Goal: Contribute content: Add original content to the website for others to see

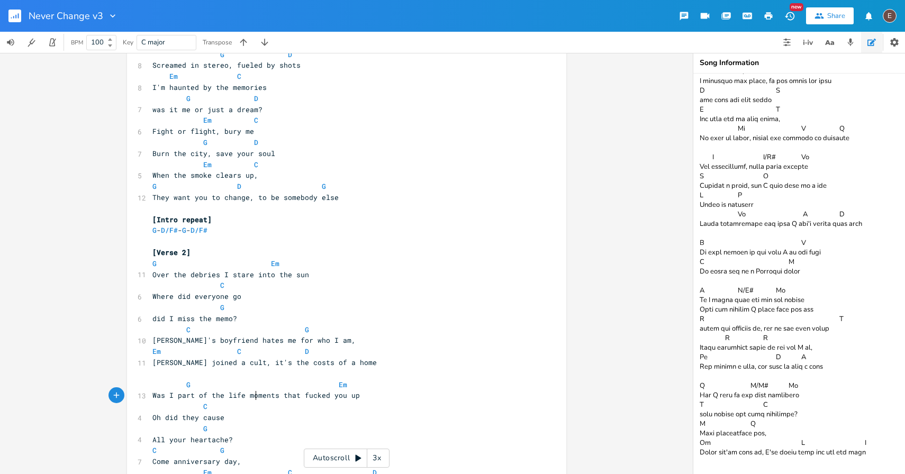
scroll to position [559, 0]
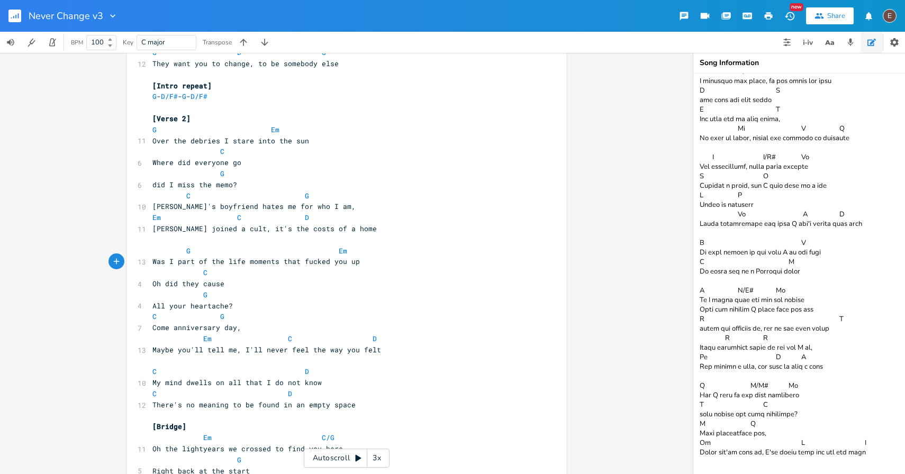
click at [344, 267] on pre "C" at bounding box center [341, 272] width 382 height 11
type textarea "over"
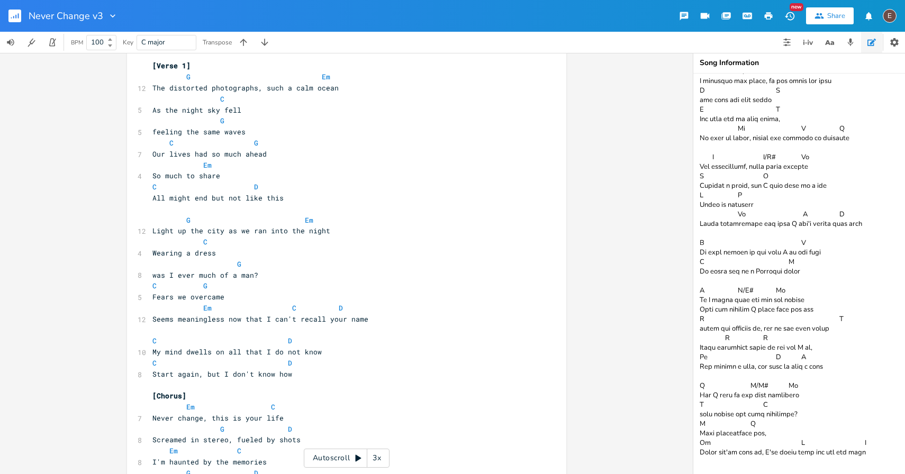
scroll to position [31, 0]
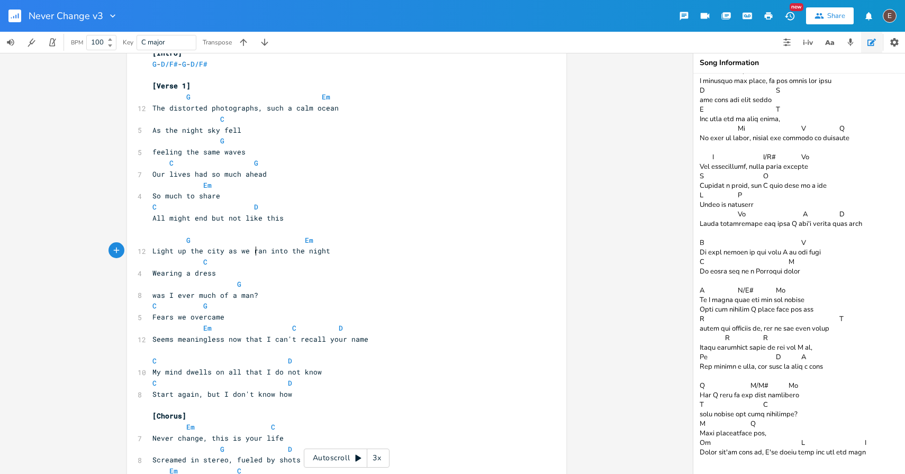
click at [252, 253] on span "Light up the city as we ran into the night" at bounding box center [241, 251] width 178 height 10
type textarea "ran"
click at [252, 253] on span "Light up the city as we ran into the night" at bounding box center [241, 251] width 178 height 10
click at [158, 261] on span at bounding box center [160, 262] width 17 height 11
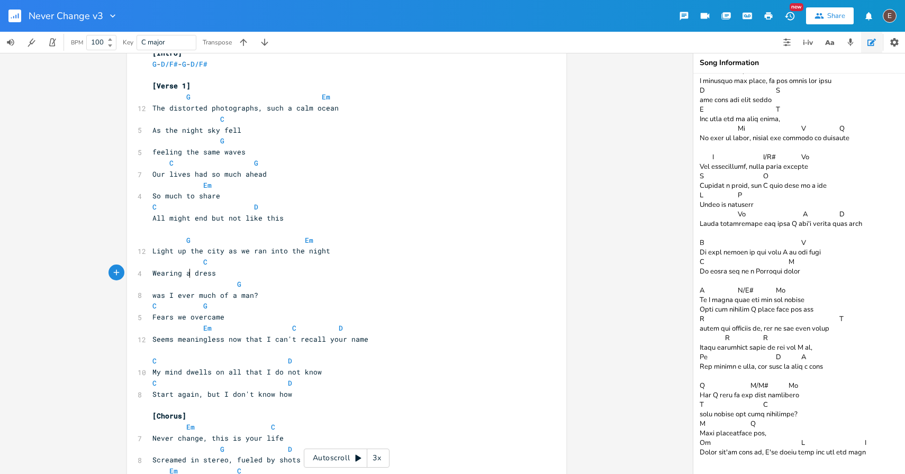
click at [184, 278] on pre "Wearing a dress" at bounding box center [341, 273] width 382 height 11
click at [154, 250] on span "Light up the city as we ran into the night" at bounding box center [241, 251] width 178 height 10
type textarea "Light"
click at [154, 250] on span "Light up the city as we ran into the night" at bounding box center [241, 251] width 178 height 10
click at [202, 272] on span "Wearing a dress" at bounding box center [183, 273] width 63 height 10
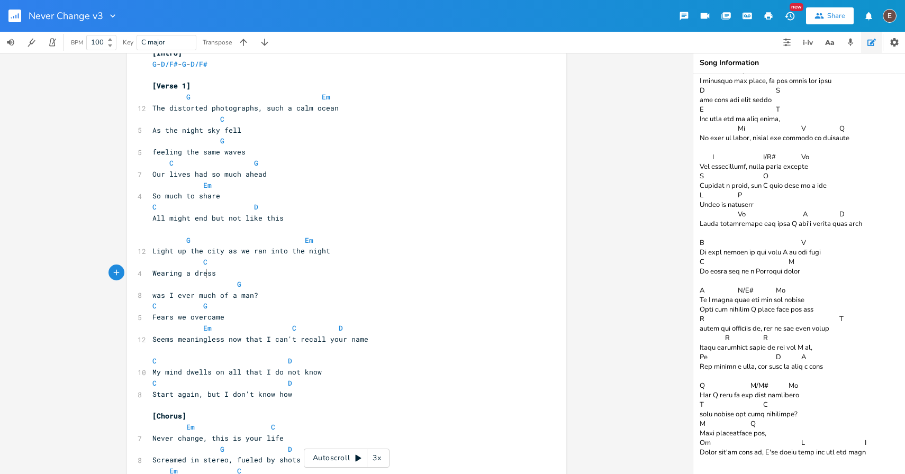
click at [252, 255] on span "Light up the city as we ran into the night" at bounding box center [241, 251] width 178 height 10
type textarea "ran"
click at [252, 255] on span "Light up the city as we ran into the night" at bounding box center [241, 251] width 178 height 10
click at [266, 284] on pre "G" at bounding box center [341, 284] width 382 height 11
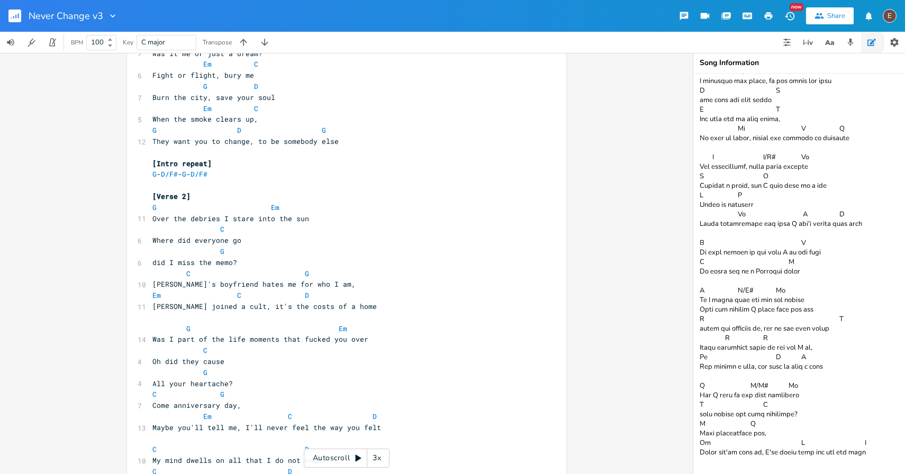
scroll to position [484, 0]
